Goal: Check status: Check status

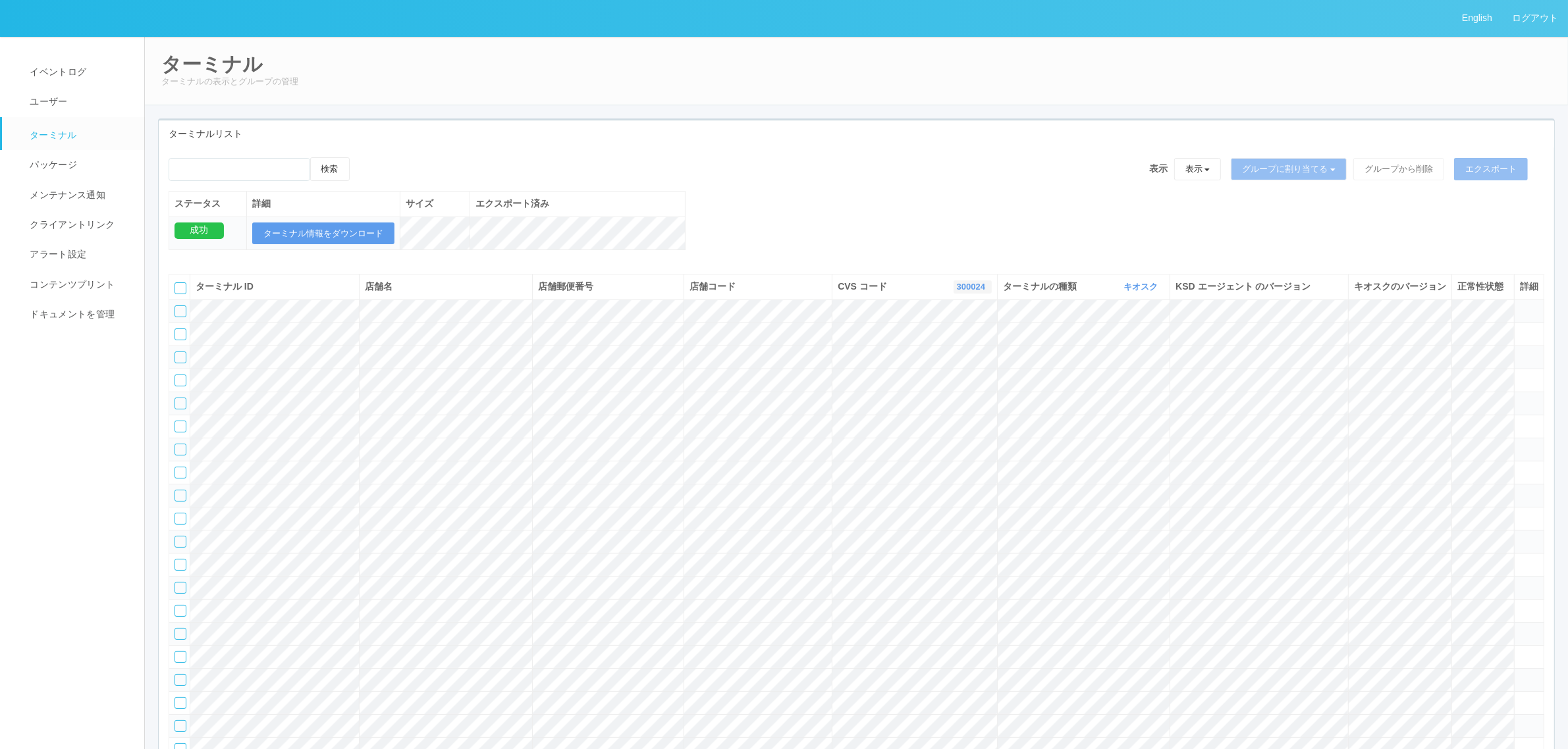
click at [975, 291] on link "300024" at bounding box center [973, 286] width 32 height 10
click at [960, 322] on link "300000" at bounding box center [939, 313] width 104 height 18
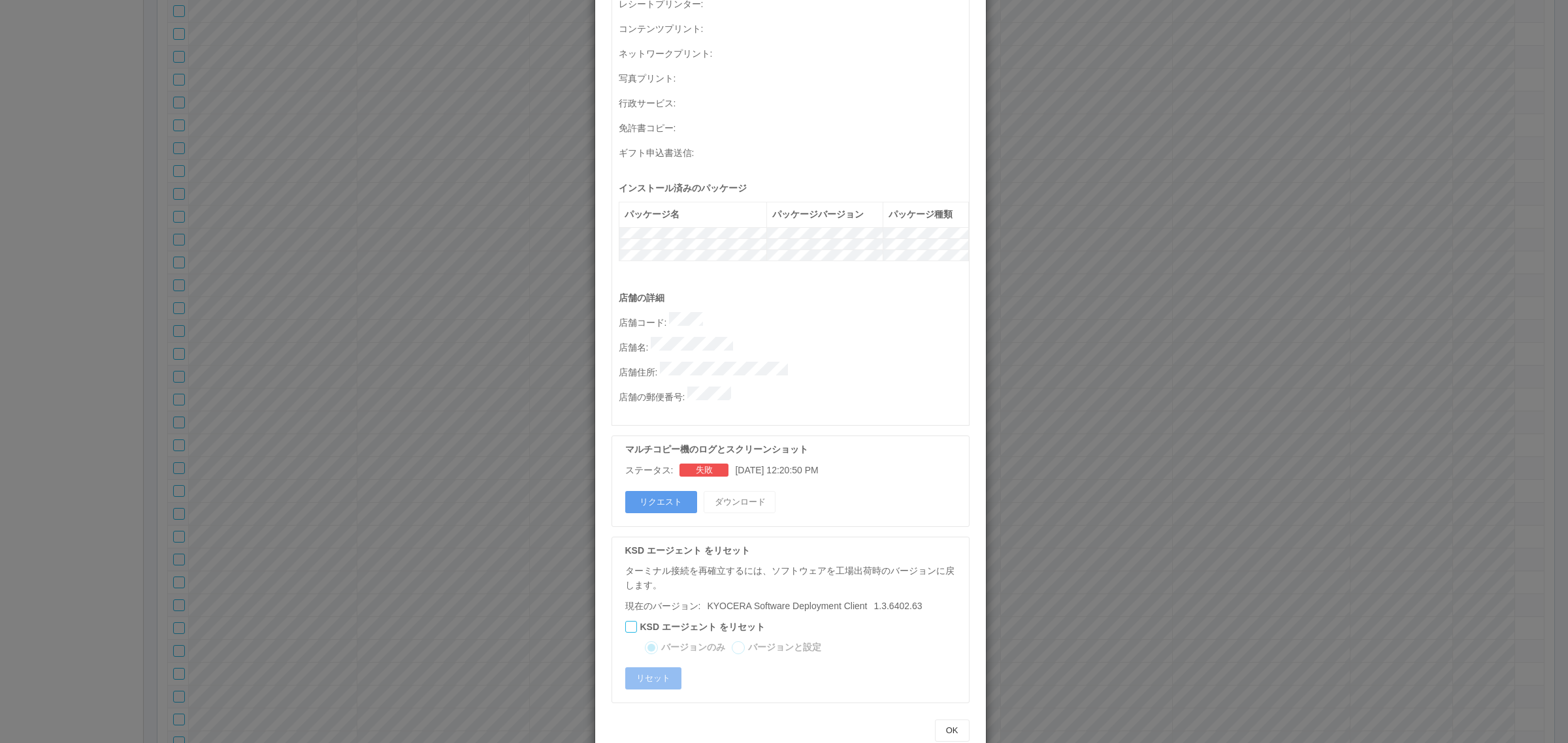
scroll to position [0, 0]
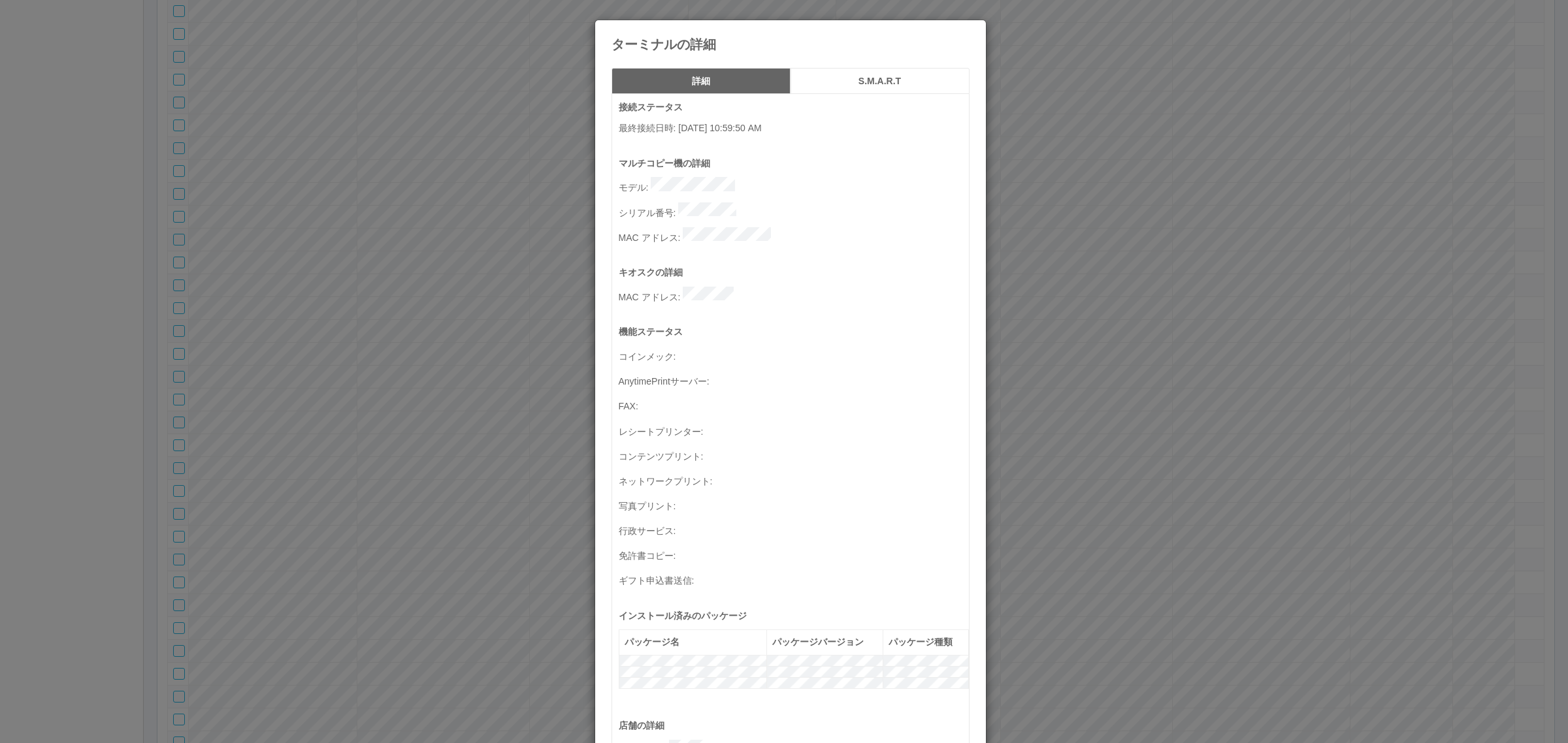
click at [178, 372] on div "ターミナルの詳細 詳細 S.M.A.R.T 接続ステータス 最終接続日時 : [DATE] 10:59:50 AM マルチコピー機の詳細 モデル : シリアル…" at bounding box center [784, 372] width 1568 height 743
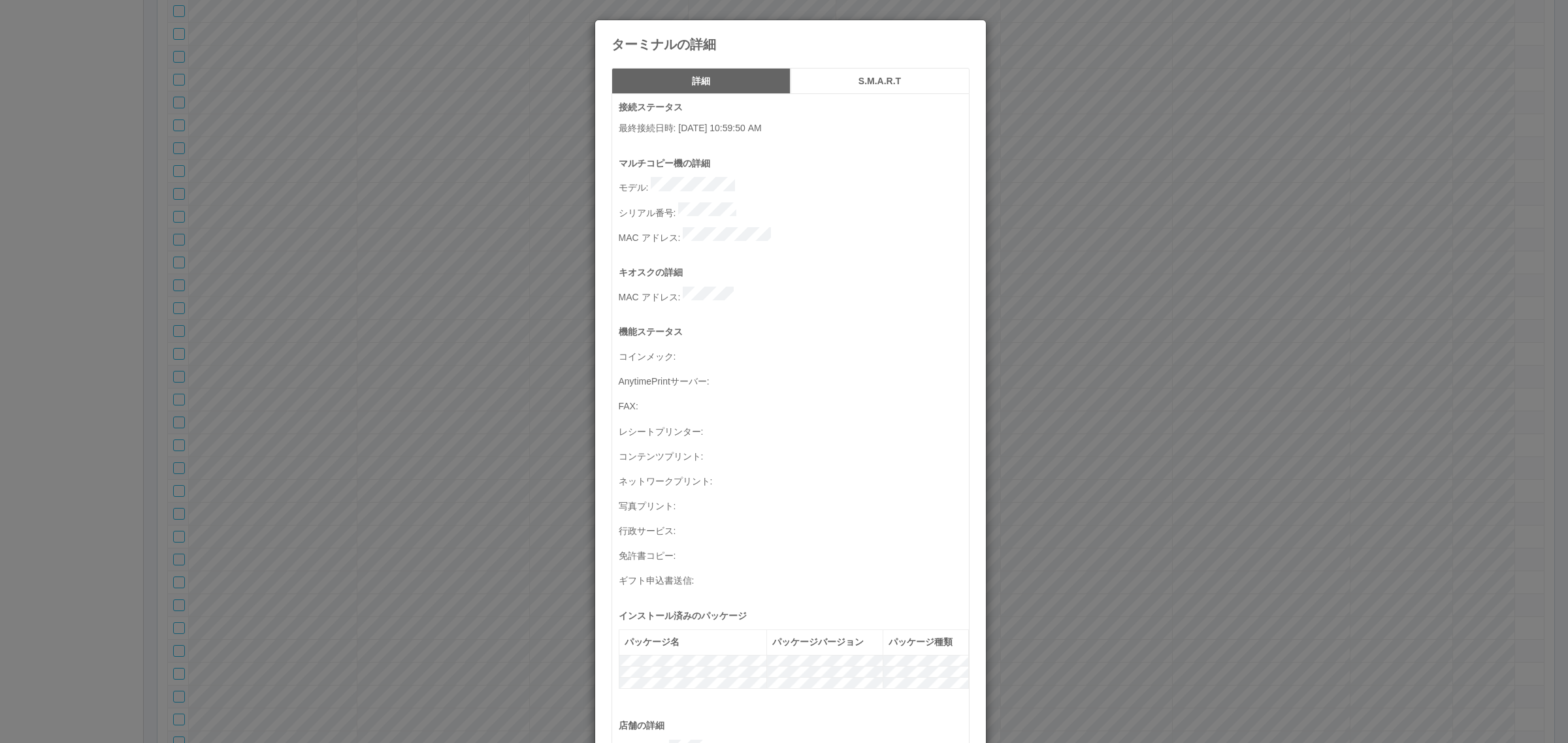
click at [363, 402] on div "ターミナルの詳細 詳細 S.M.A.R.T 接続ステータス 最終接続日時 : [DATE] 10:59:50 AM マルチコピー機の詳細 モデル : シリアル…" at bounding box center [784, 372] width 1568 height 743
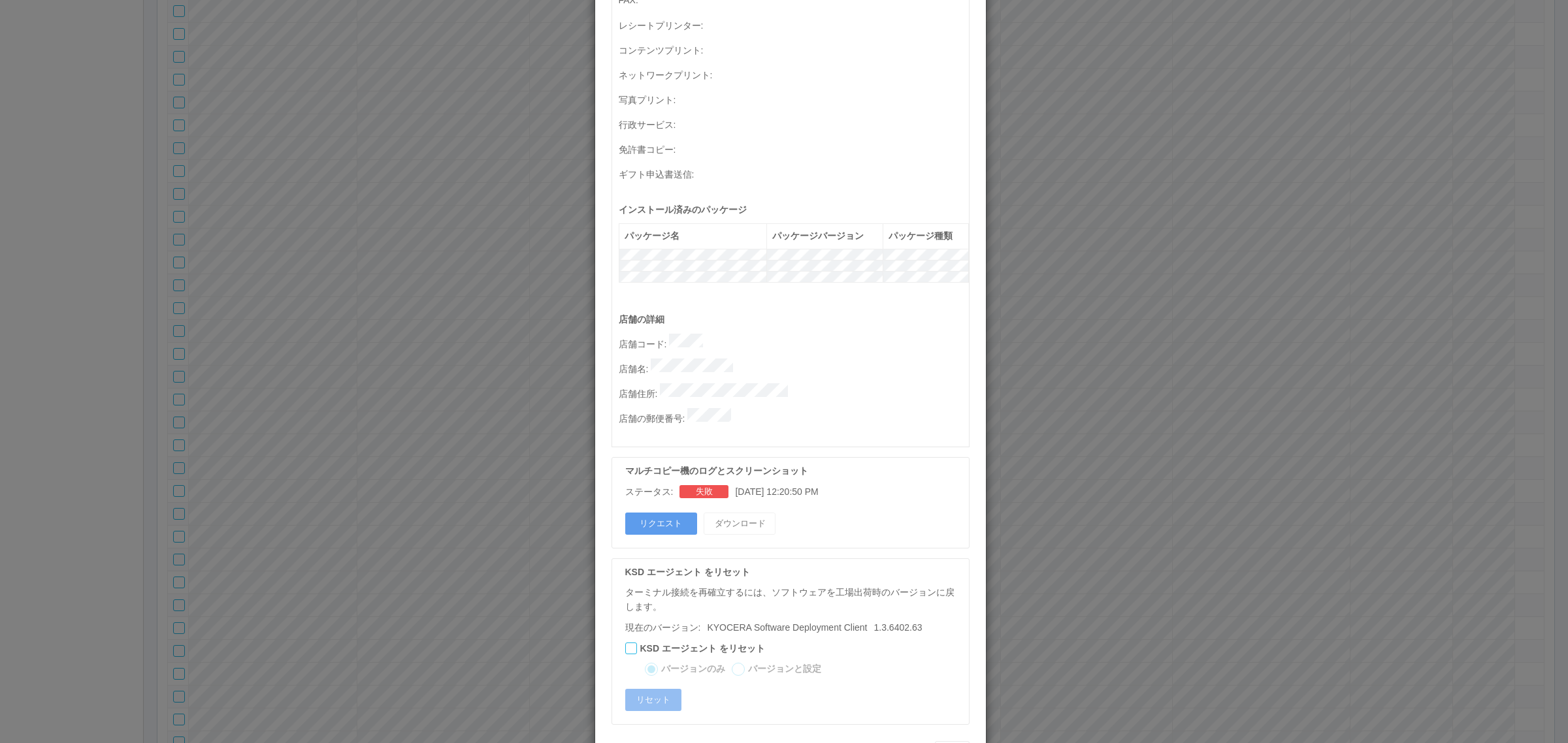
scroll to position [428, 0]
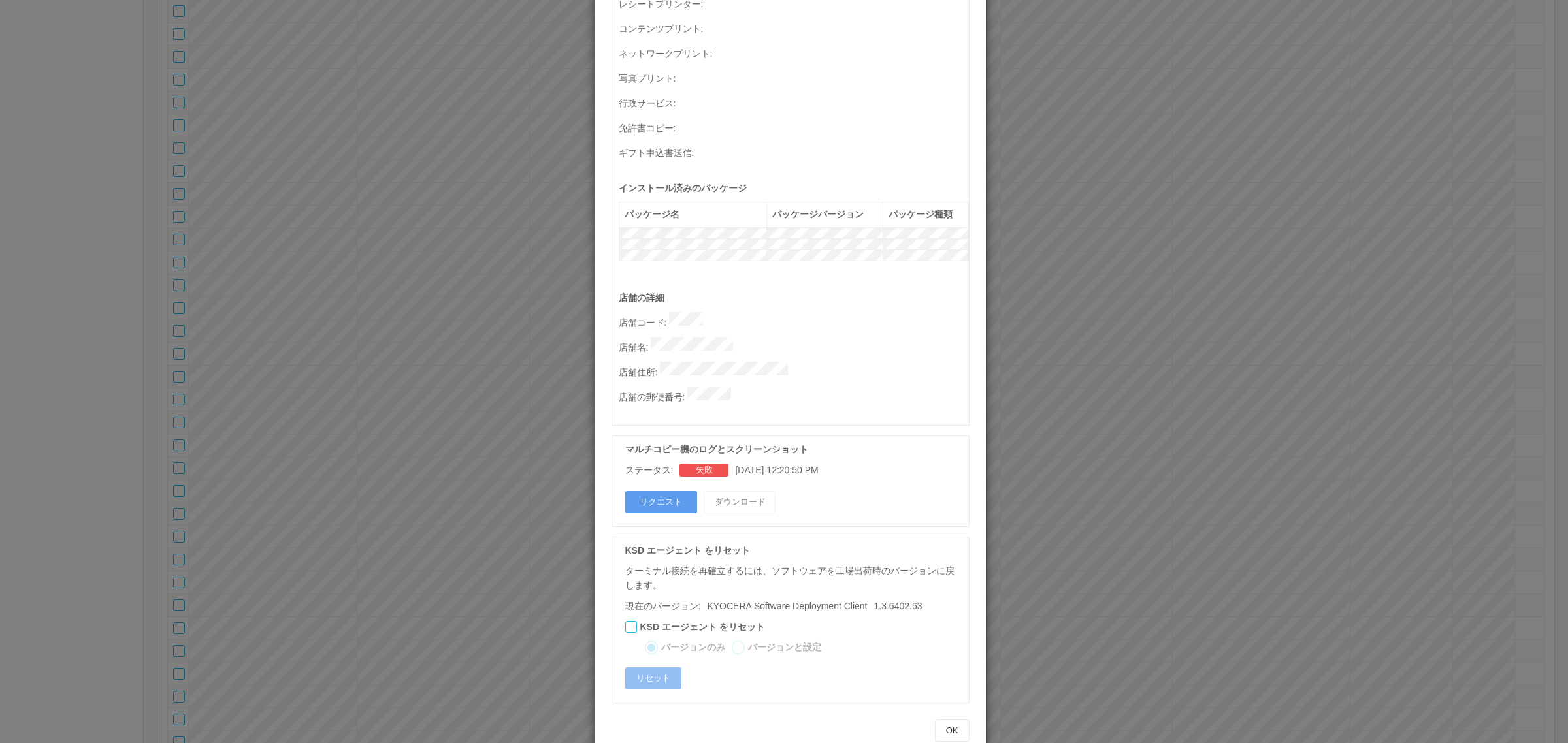
drag, startPoint x: 413, startPoint y: 409, endPoint x: 408, endPoint y: 403, distance: 7.8
click at [412, 408] on div "ターミナルの詳細 詳細 S.M.A.R.T 接続ステータス 最終接続日時 : [DATE] 10:59:50 AM マルチコピー機の詳細 モデル : シリアル…" at bounding box center [784, 372] width 1568 height 743
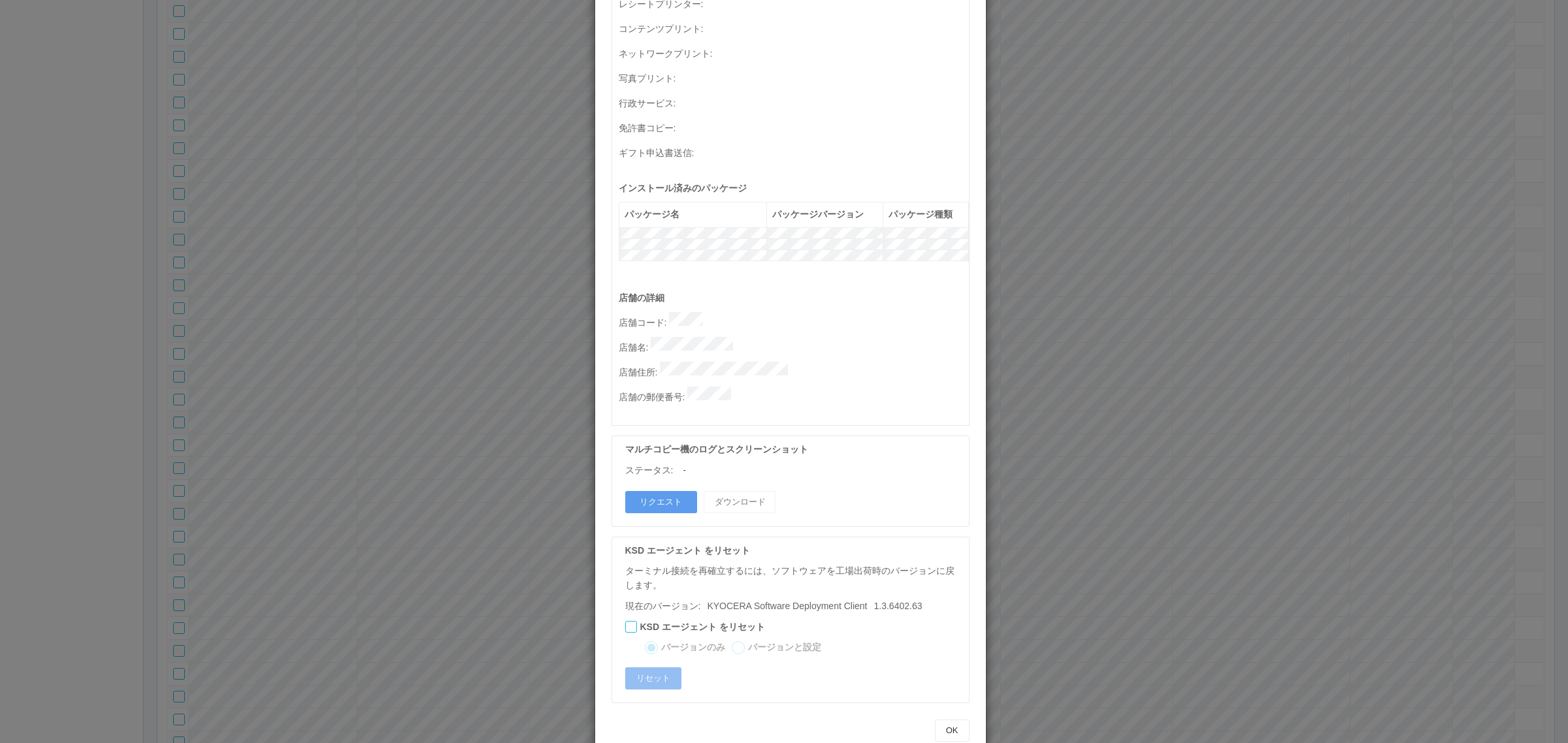
scroll to position [0, 0]
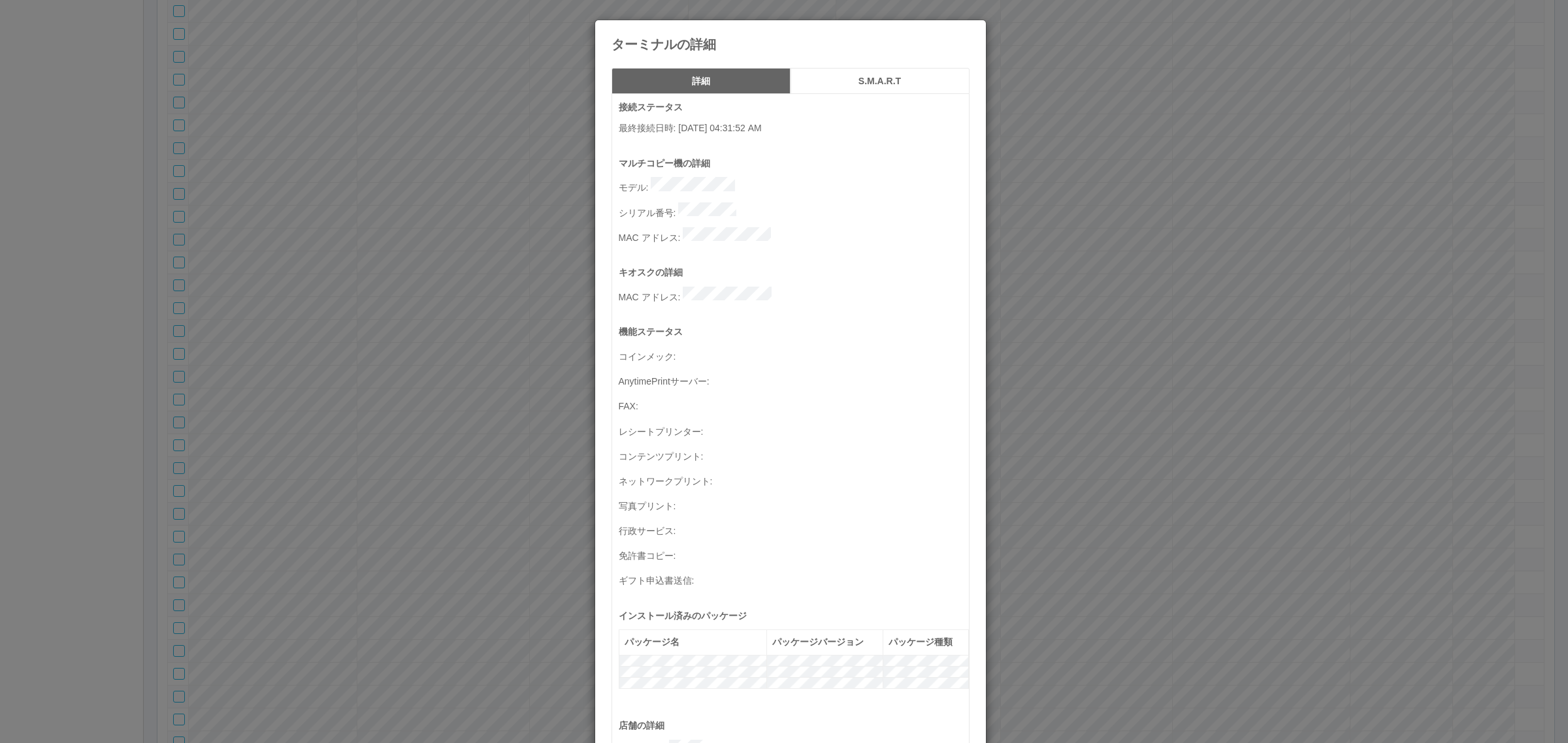
click at [892, 83] on h5 "S.M.A.R.T" at bounding box center [880, 81] width 170 height 10
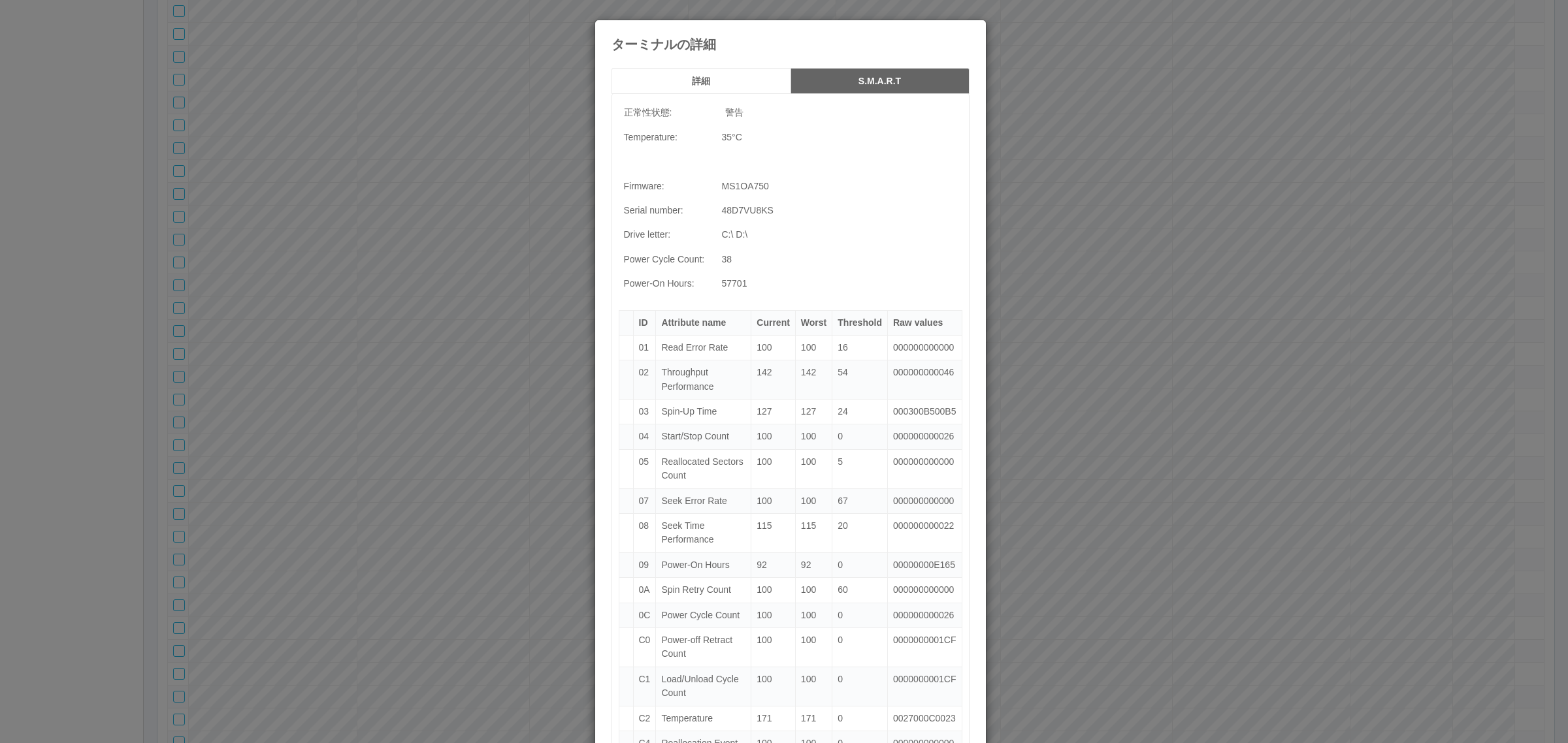
click at [720, 78] on h5 "詳細" at bounding box center [701, 81] width 170 height 10
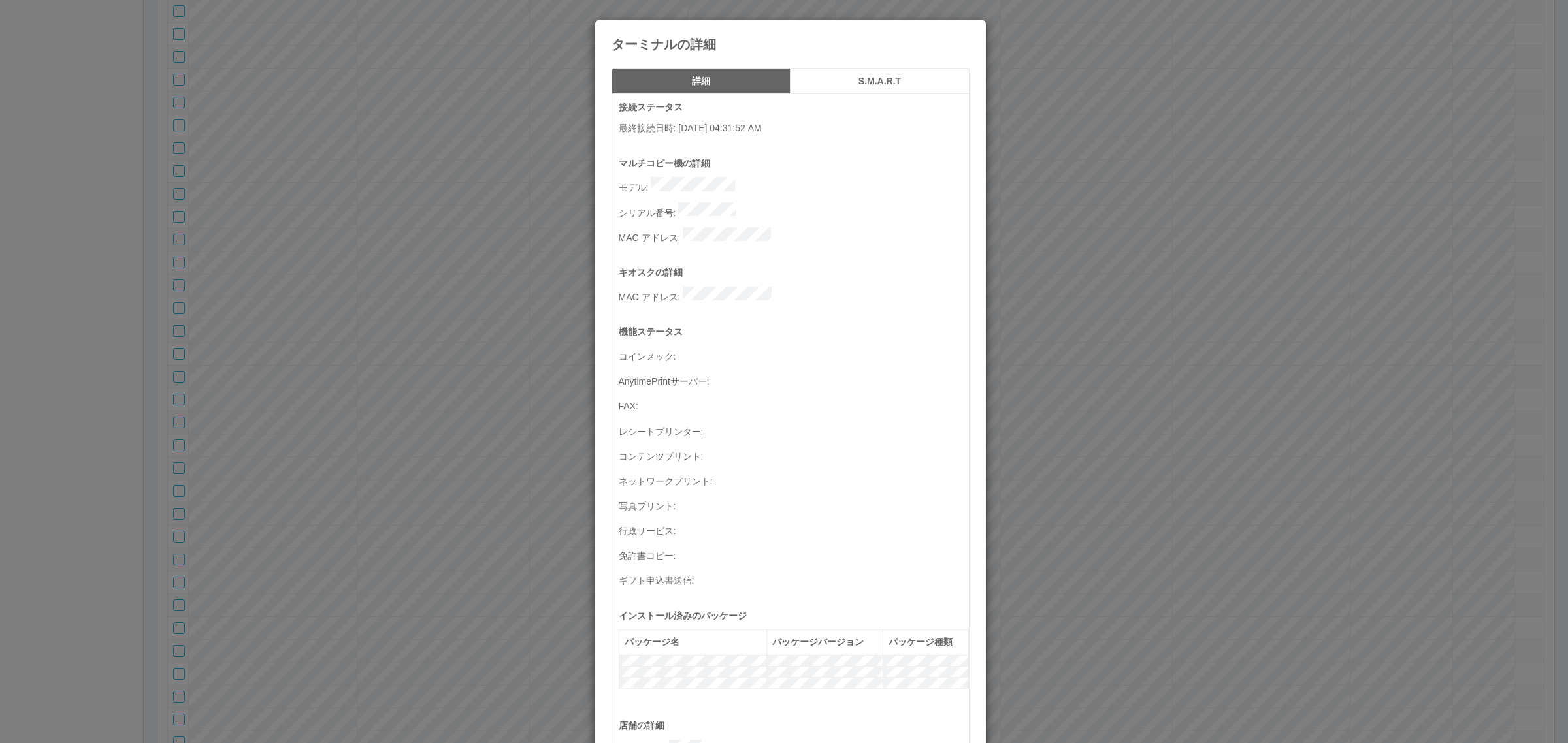
click at [969, 30] on icon at bounding box center [969, 30] width 0 height 0
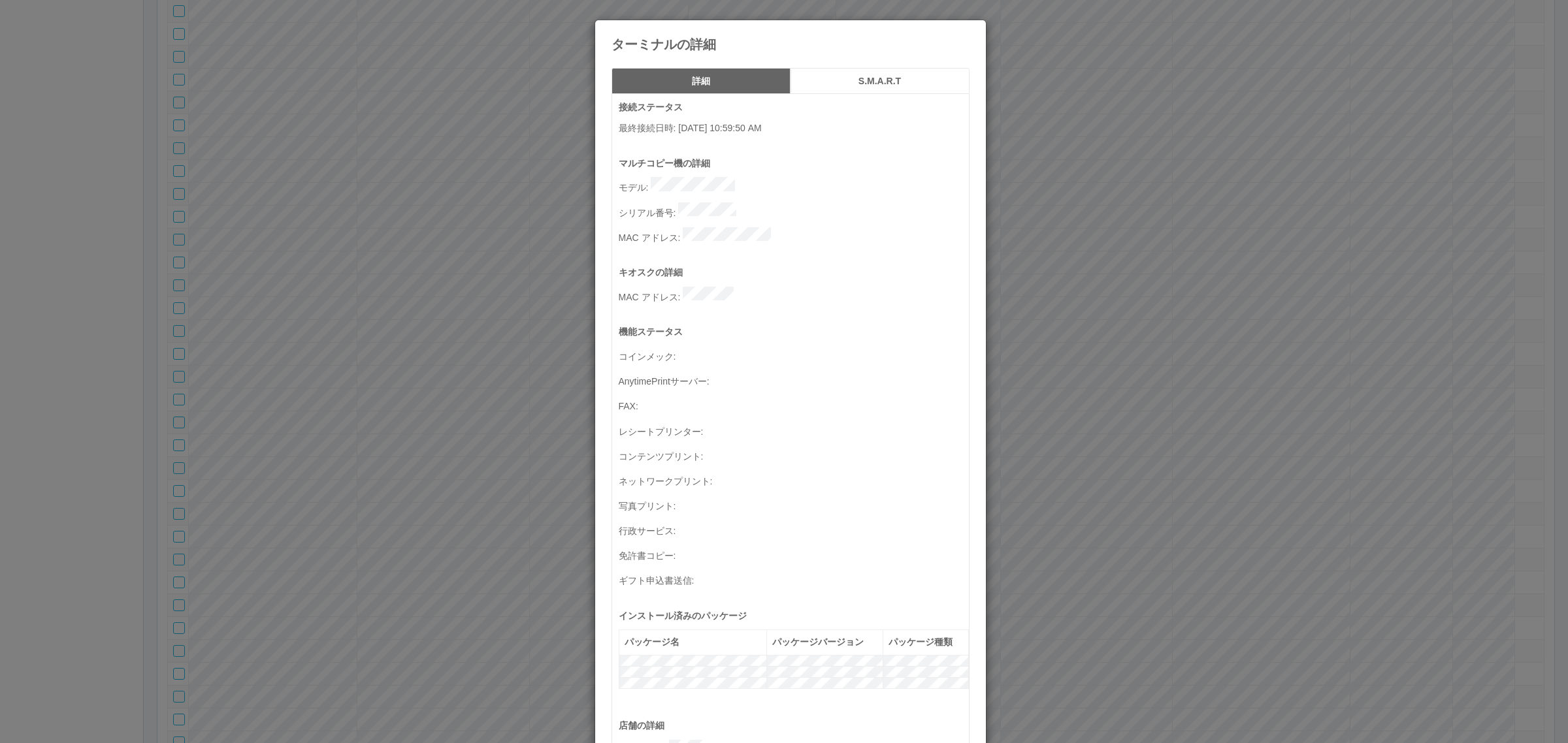
click at [882, 83] on h5 "S.M.A.R.T" at bounding box center [880, 81] width 170 height 10
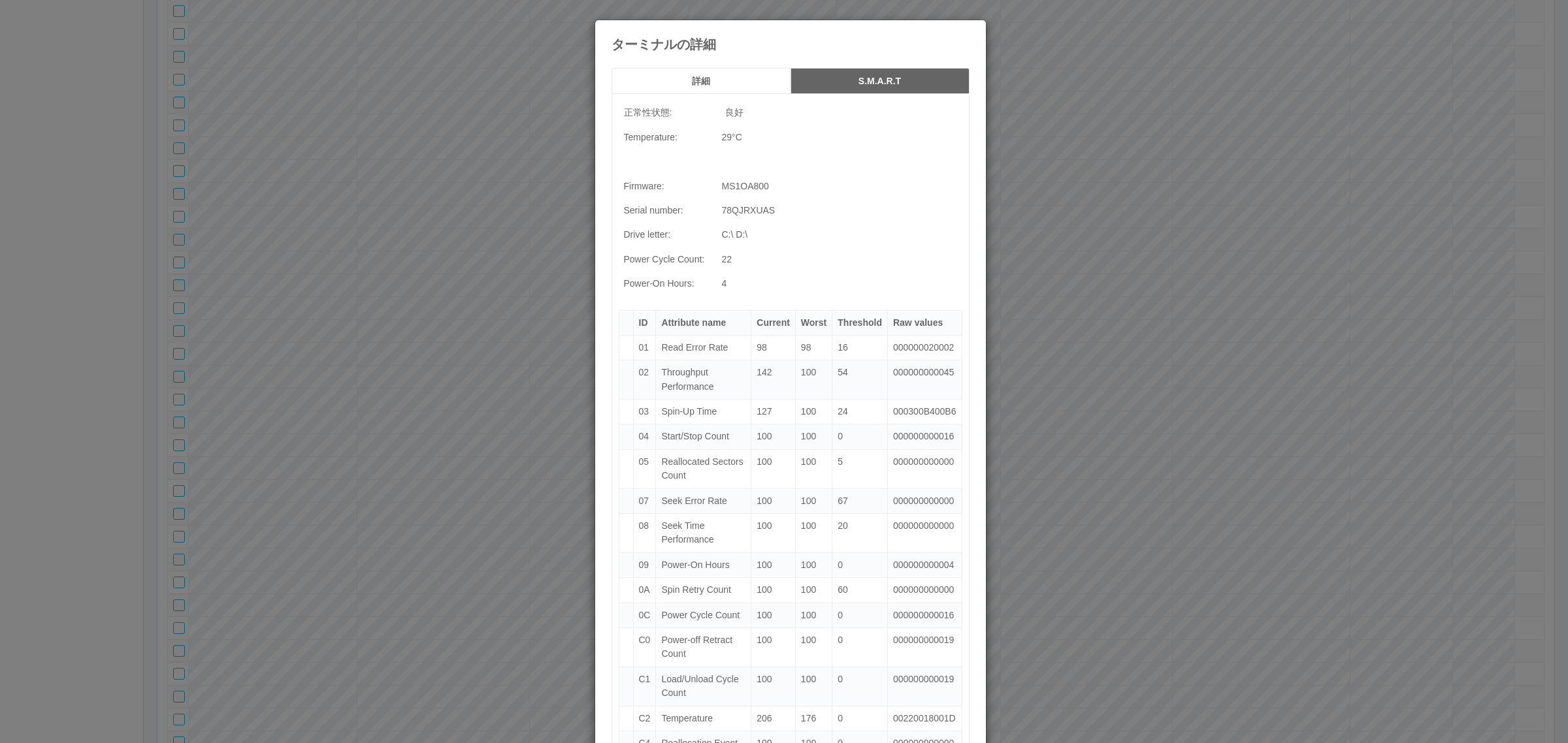
click at [730, 83] on h5 "詳細" at bounding box center [701, 81] width 170 height 10
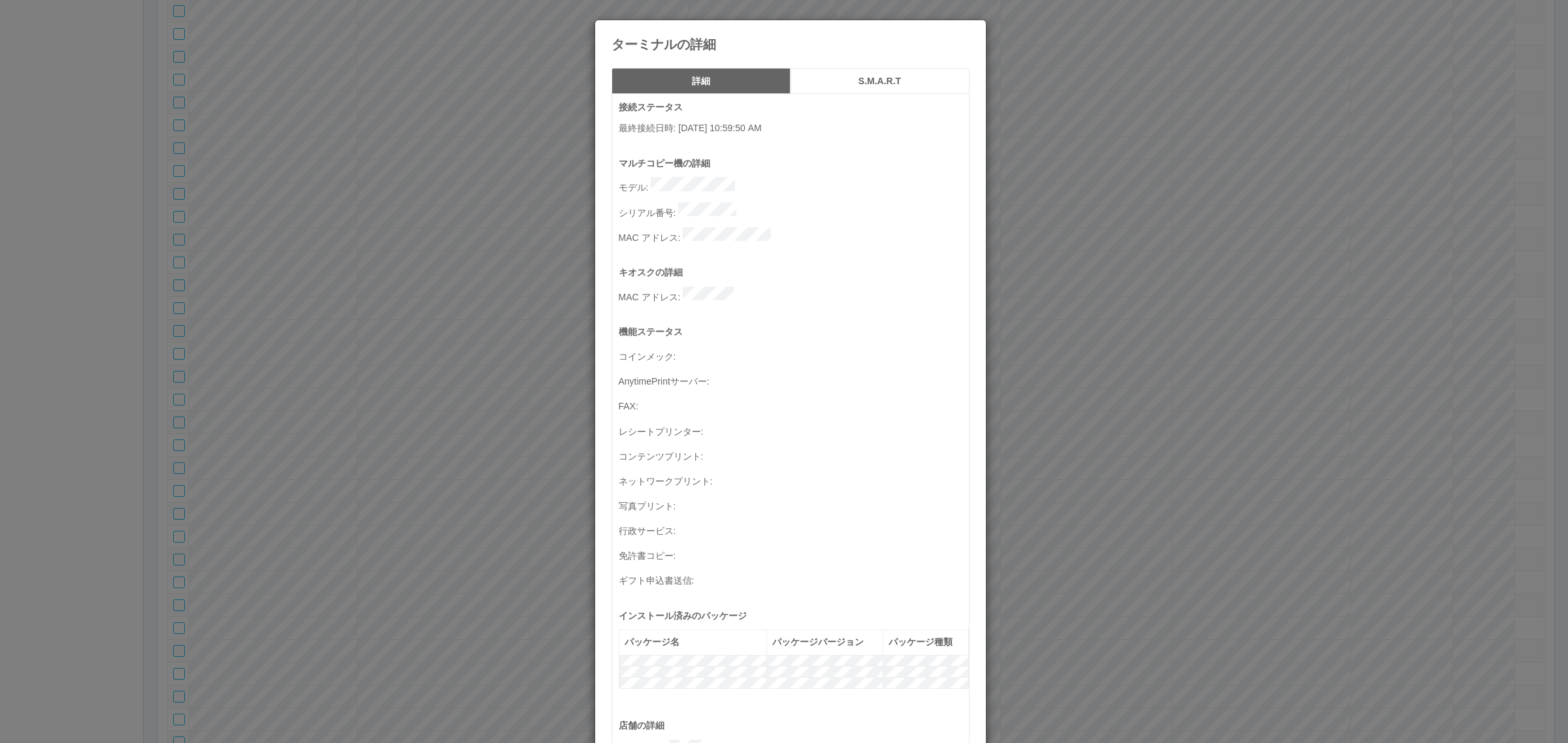
click at [844, 80] on h5 "S.M.A.R.T" at bounding box center [880, 81] width 170 height 10
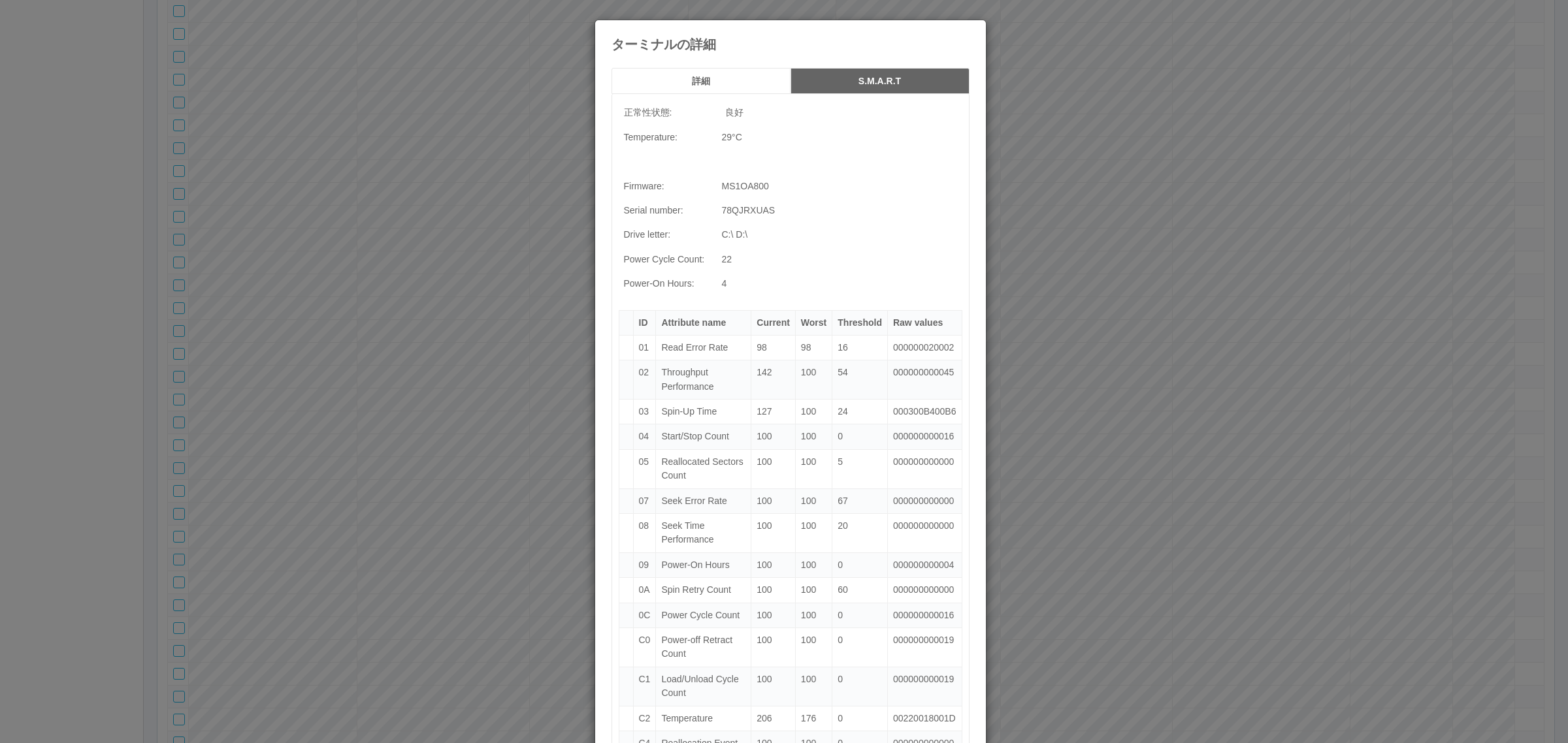
click at [770, 76] on h5 "詳細" at bounding box center [701, 81] width 170 height 10
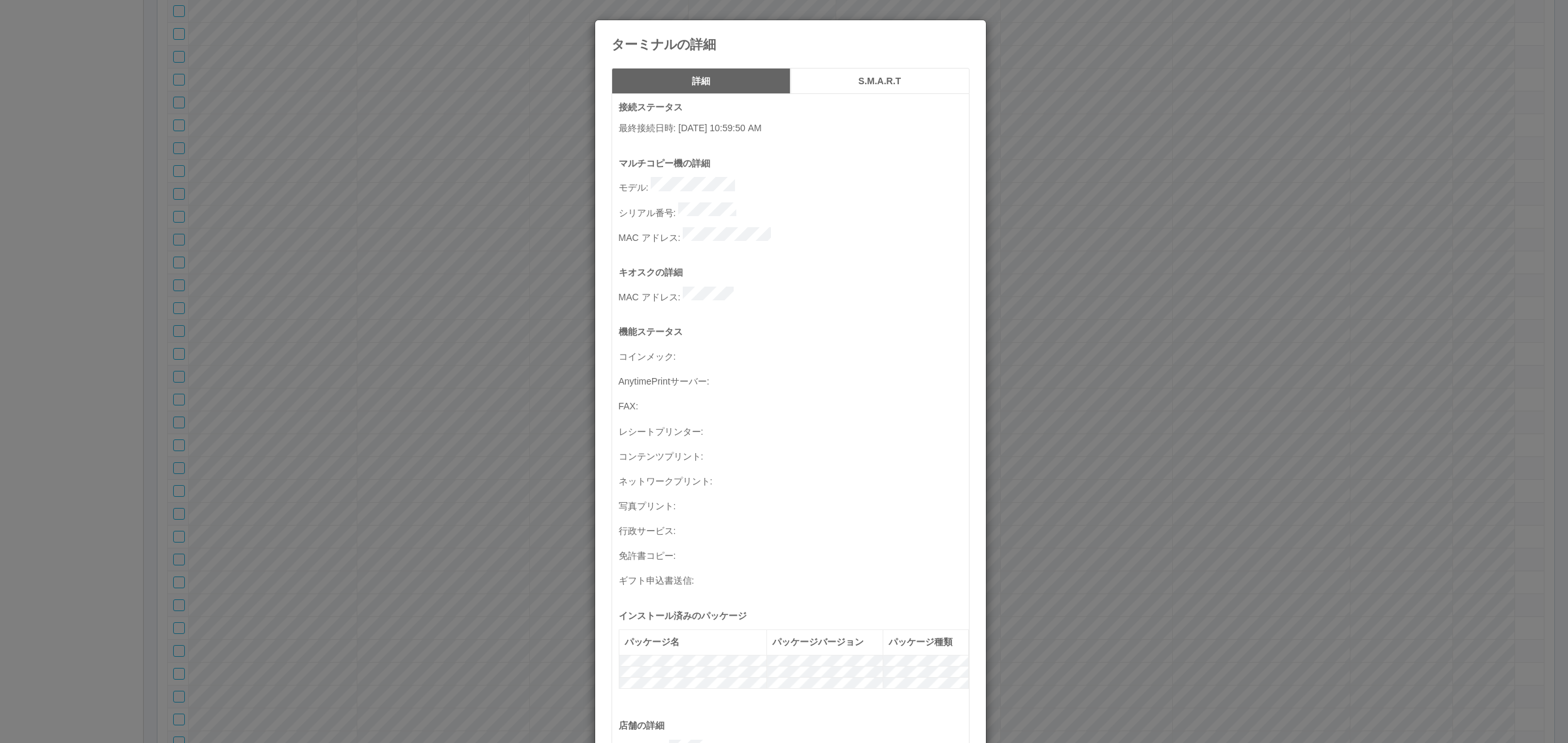
click at [890, 83] on h5 "S.M.A.R.T" at bounding box center [880, 81] width 170 height 10
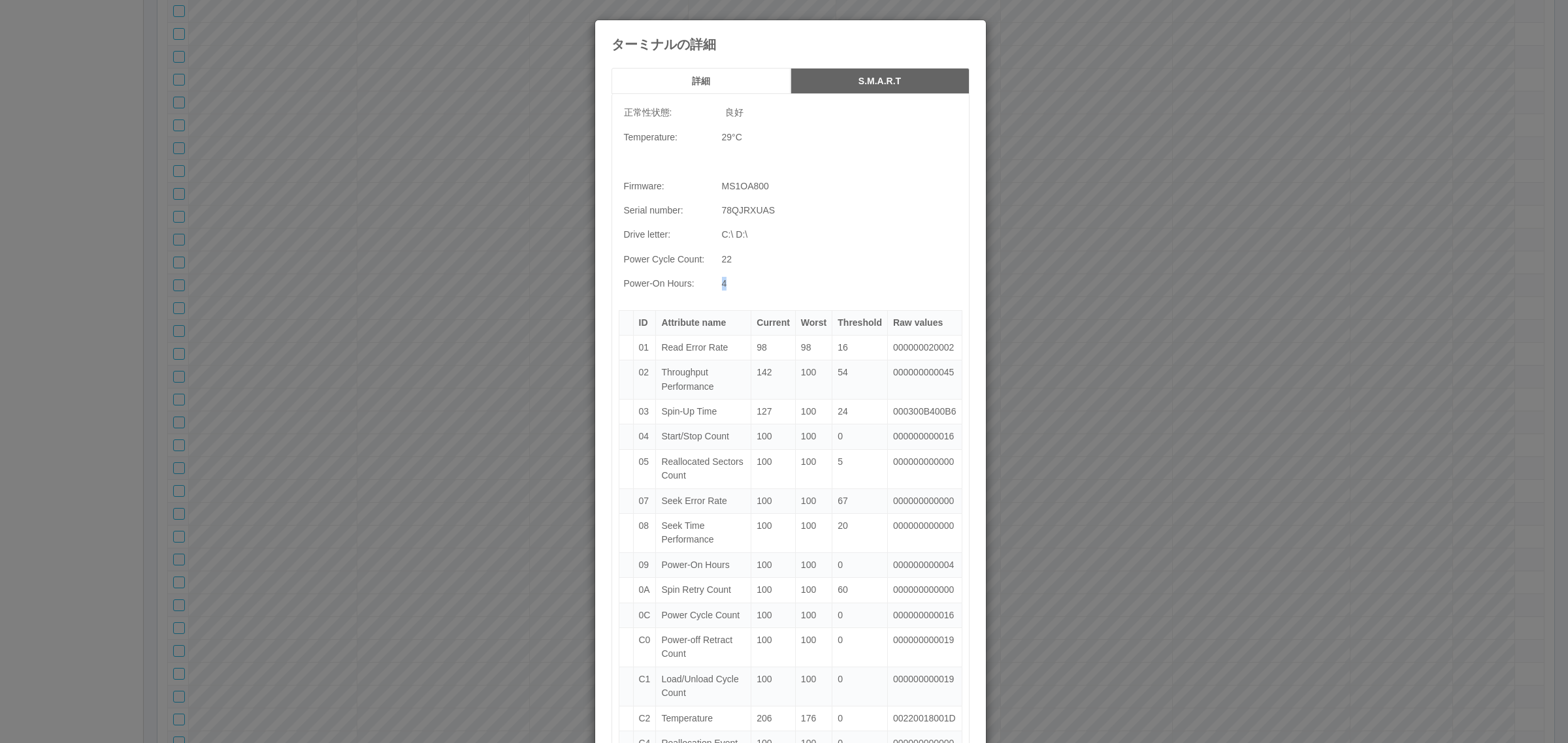
drag, startPoint x: 735, startPoint y: 288, endPoint x: 714, endPoint y: 286, distance: 21.1
click at [717, 286] on td "4" at bounding box center [839, 283] width 246 height 24
click at [341, 390] on div "ターミナルの詳細 詳細 S.M.A.R.T 正常性状態: 良好 Temperature: 29 °C Firmware: MS1OA800 Serial nu…" at bounding box center [784, 372] width 1568 height 743
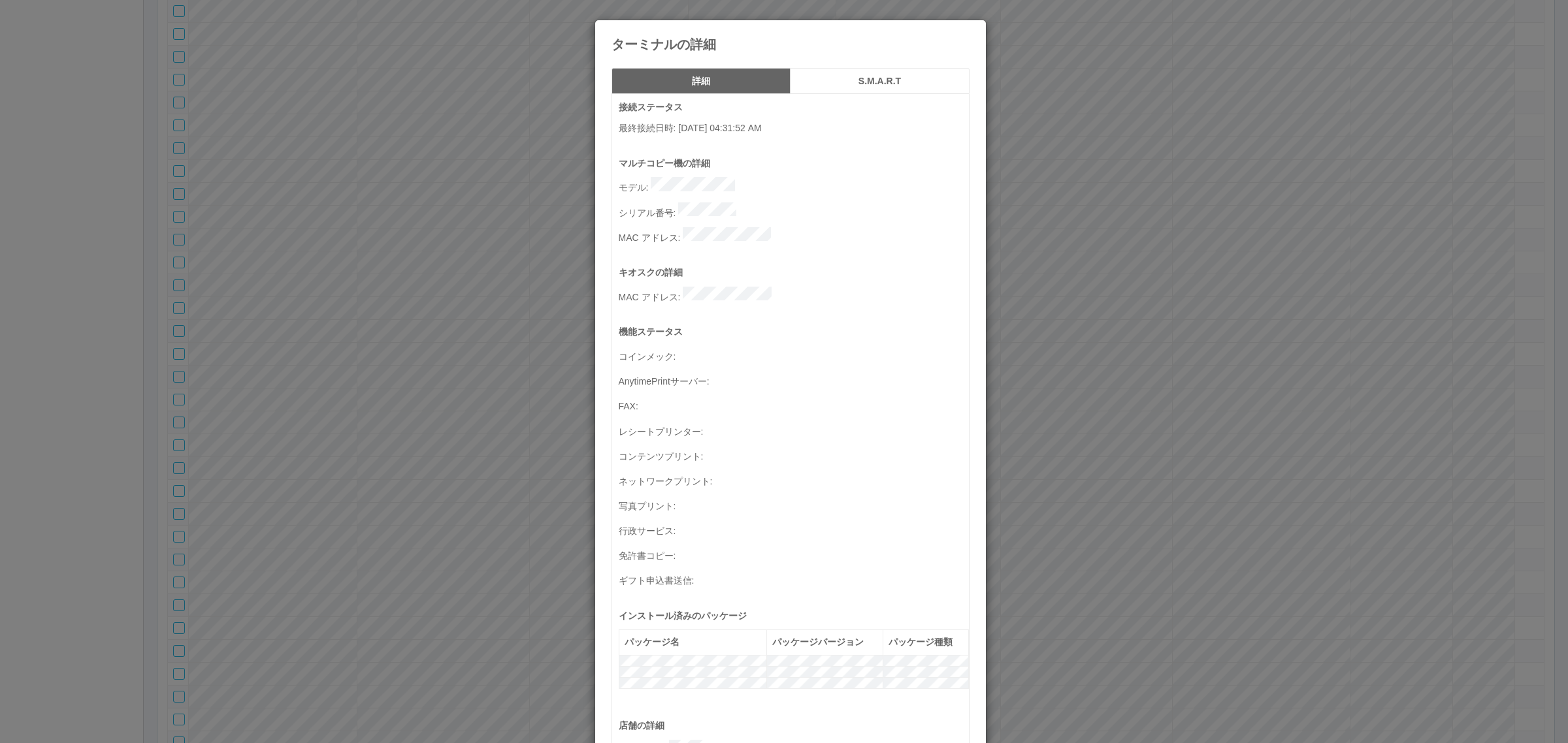
click at [536, 307] on div "ターミナルの詳細 詳細 S.M.A.R.T 接続ステータス 最終接続日時 : [DATE] 04:31:52 AM マルチコピー機の詳細 モデル : シリアル…" at bounding box center [784, 372] width 1568 height 743
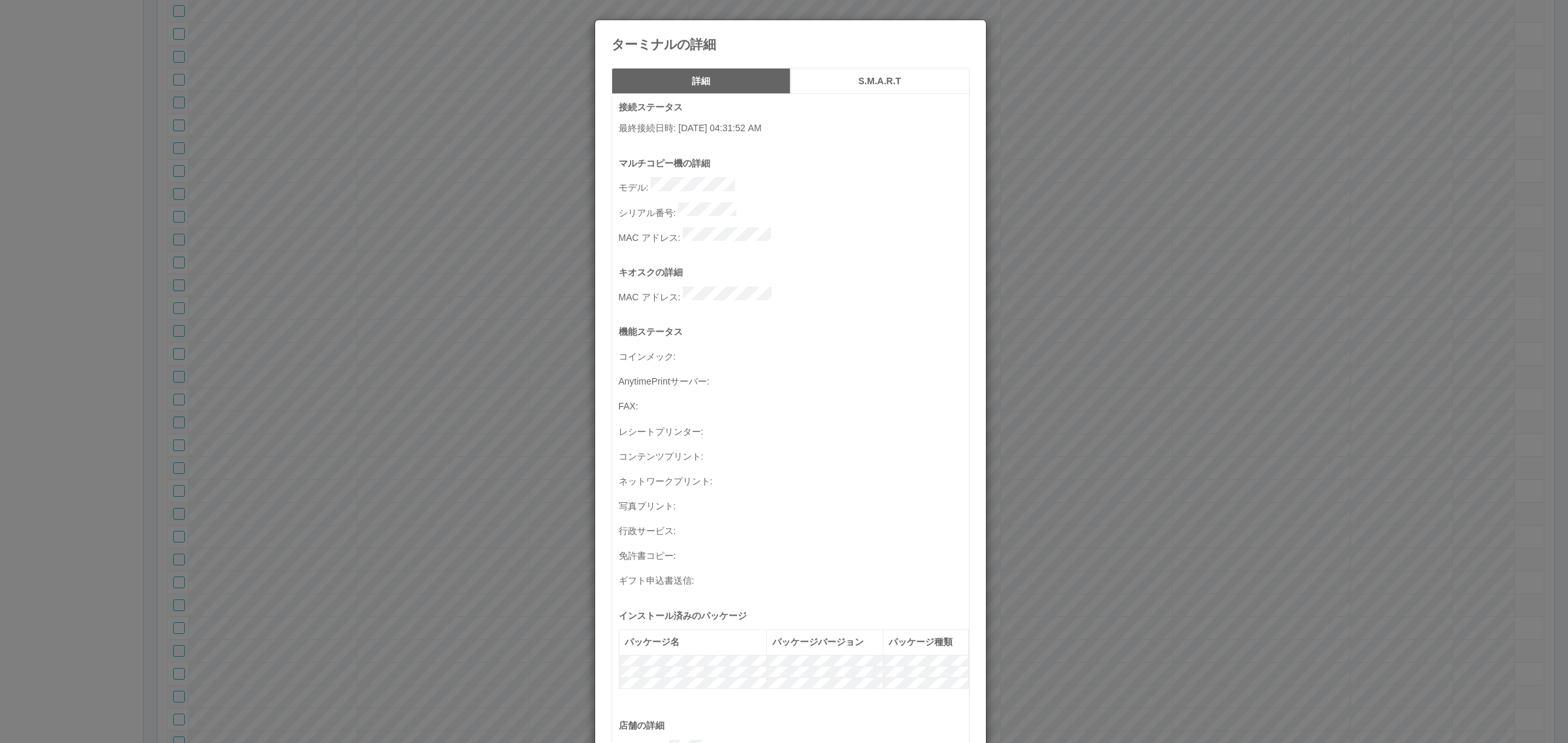
click at [434, 405] on div "ターミナルの詳細 詳細 S.M.A.R.T 接続ステータス 最終接続日時 : [DATE] 04:31:52 AM マルチコピー機の詳細 モデル : シリアル…" at bounding box center [784, 372] width 1568 height 743
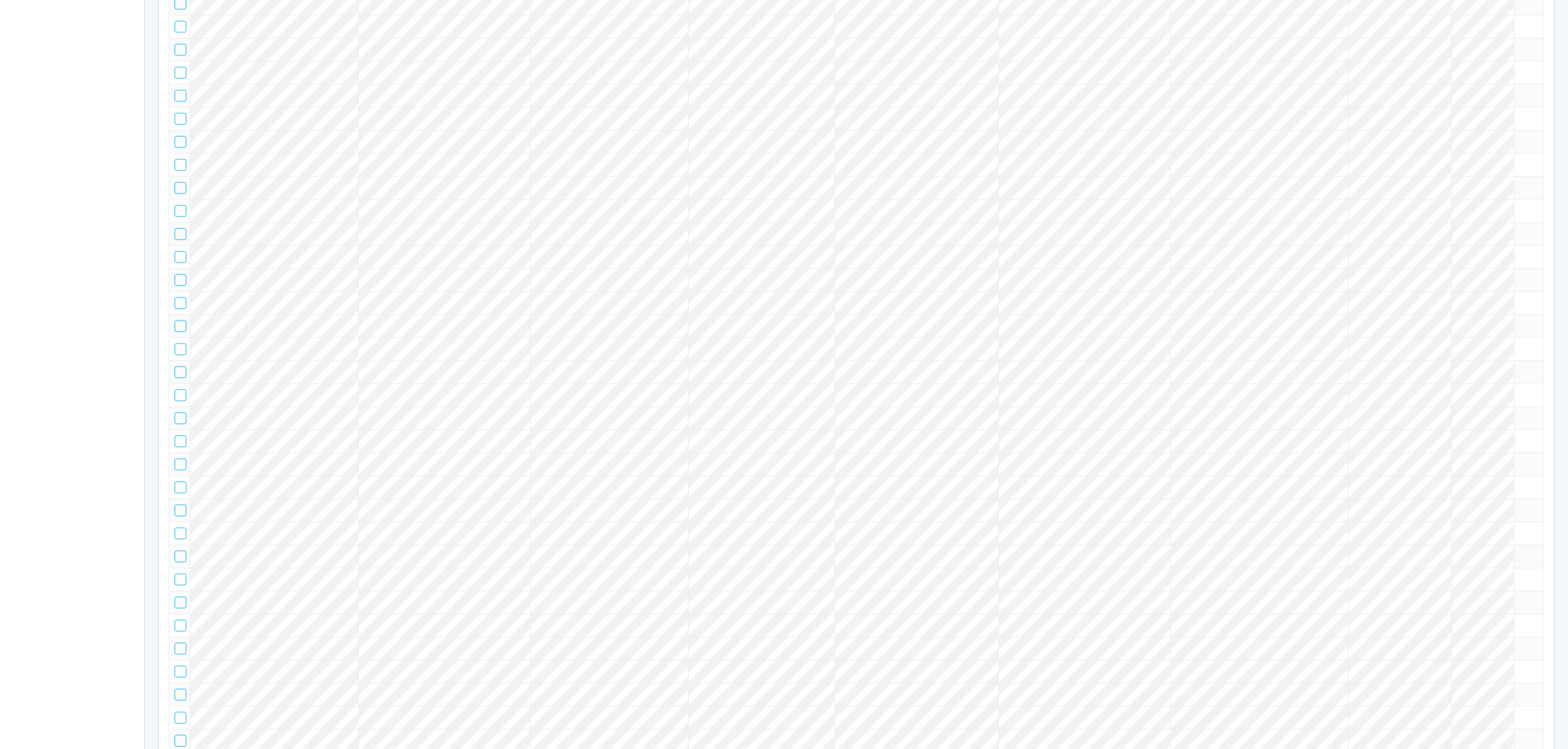
scroll to position [2863, 0]
drag, startPoint x: 180, startPoint y: 209, endPoint x: 187, endPoint y: 209, distance: 7.0
